Goal: Find specific page/section: Find specific page/section

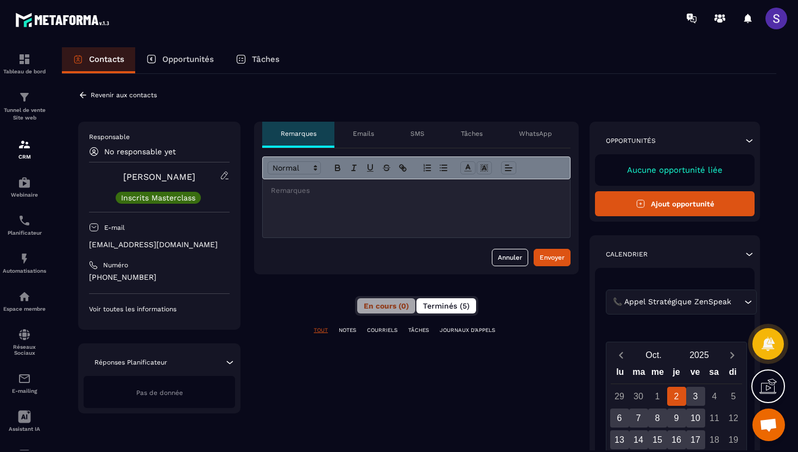
click at [436, 306] on span "Terminés (5)" at bounding box center [446, 305] width 47 height 9
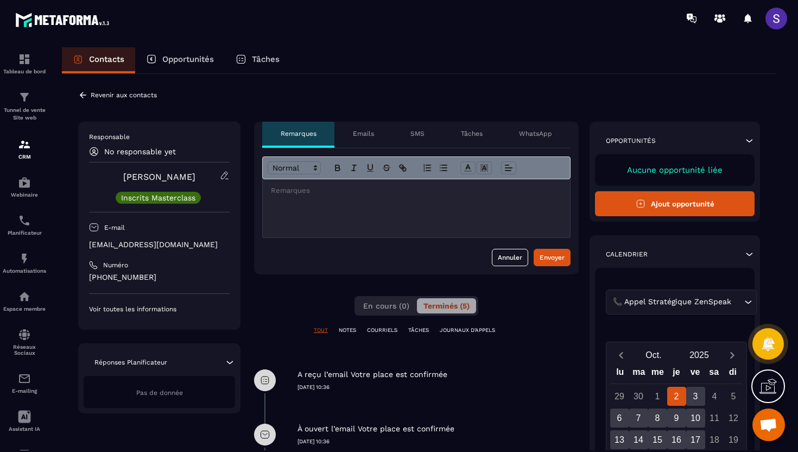
click at [86, 93] on icon at bounding box center [83, 95] width 10 height 10
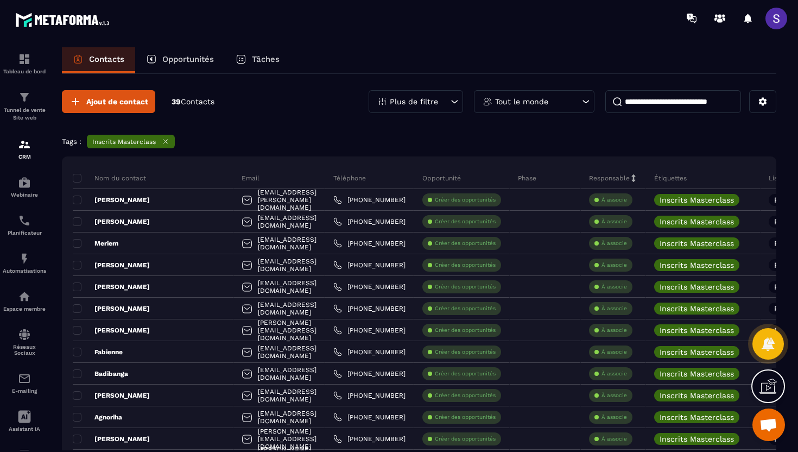
click at [438, 104] on p "Plus de filtre" at bounding box center [414, 102] width 48 height 8
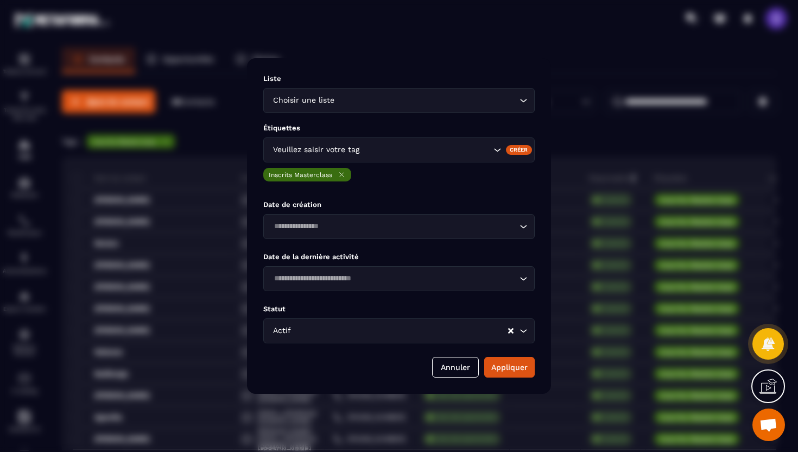
click at [594, 136] on div "Modal window" at bounding box center [399, 226] width 798 height 452
click at [462, 368] on button "Annuler" at bounding box center [455, 367] width 47 height 21
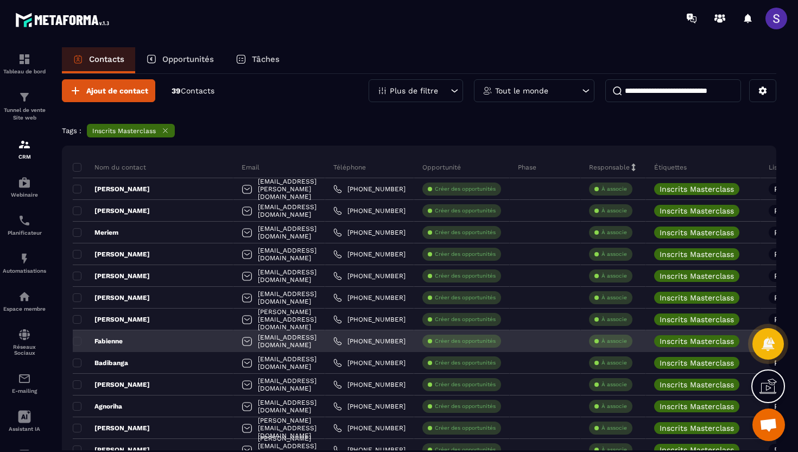
scroll to position [2, 0]
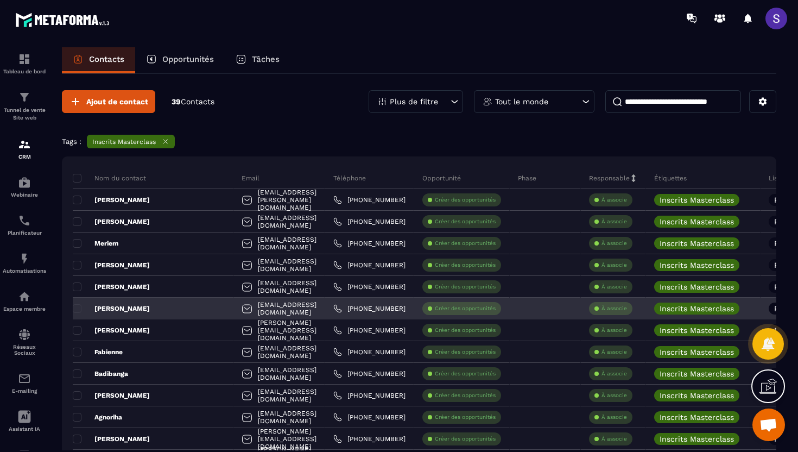
click at [123, 310] on div "[PERSON_NAME]" at bounding box center [153, 309] width 161 height 22
